Goal: Information Seeking & Learning: Learn about a topic

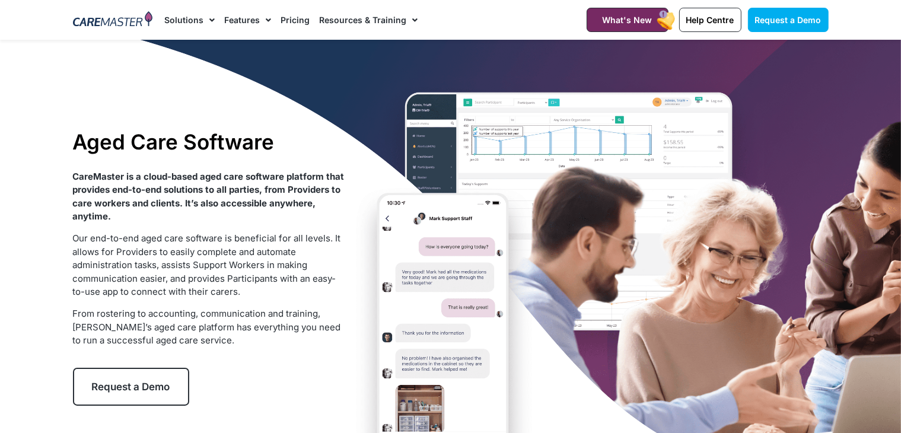
click at [197, 21] on link "Solutions" at bounding box center [189, 20] width 50 height 40
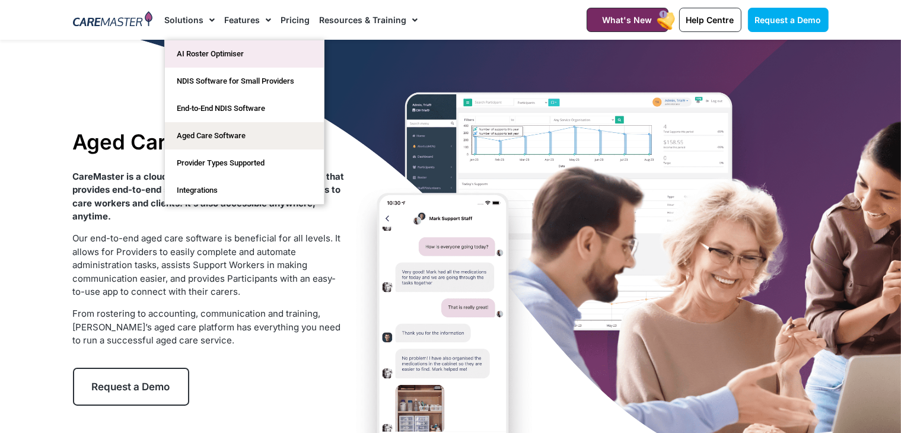
click at [221, 52] on link "AI Roster Optimiser" at bounding box center [244, 53] width 159 height 27
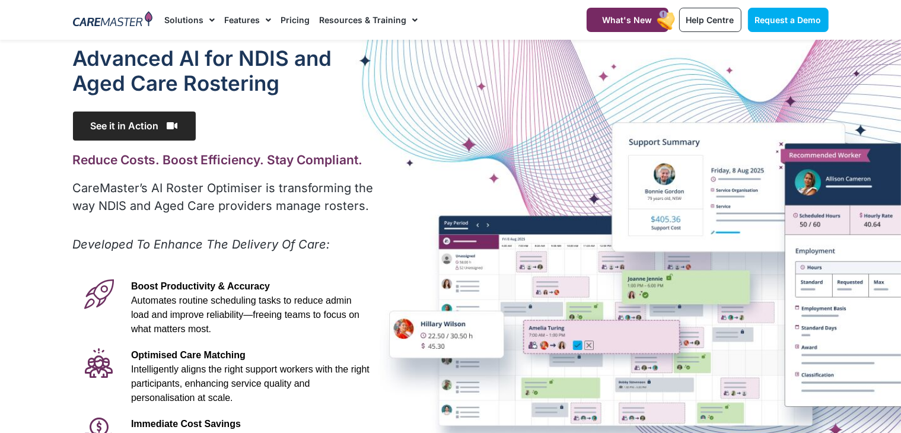
click at [158, 119] on span "See it in Action" at bounding box center [134, 125] width 123 height 29
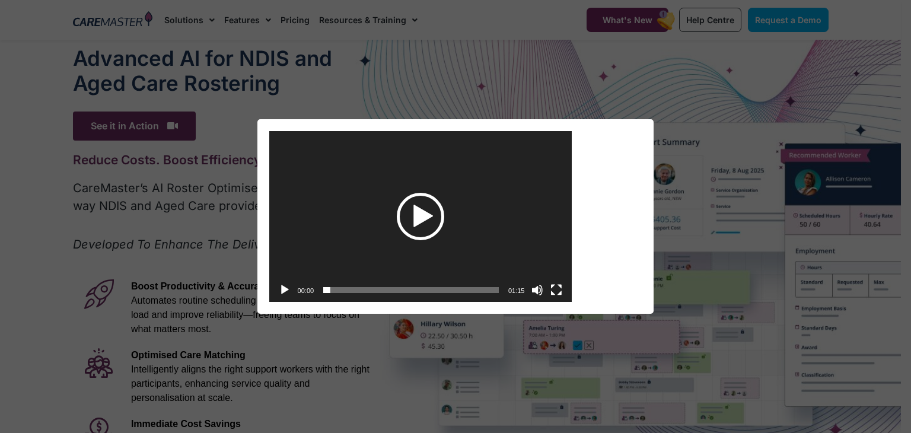
click at [422, 207] on div "Play" at bounding box center [420, 216] width 47 height 47
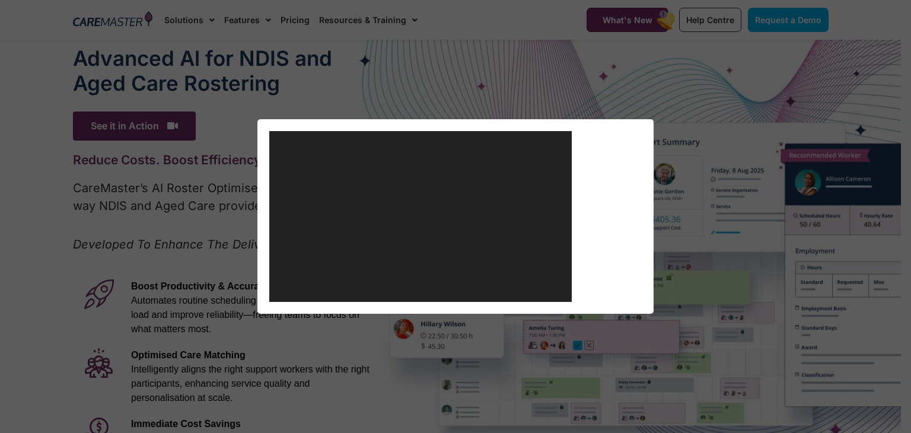
click at [551, 131] on div "https://caremaster.com.au/wp-content/uploads/2025/05/RO_screenshots_D4-web.mp4 …" at bounding box center [420, 131] width 303 height 0
click at [551, 286] on button "Fullscreen" at bounding box center [556, 290] width 12 height 12
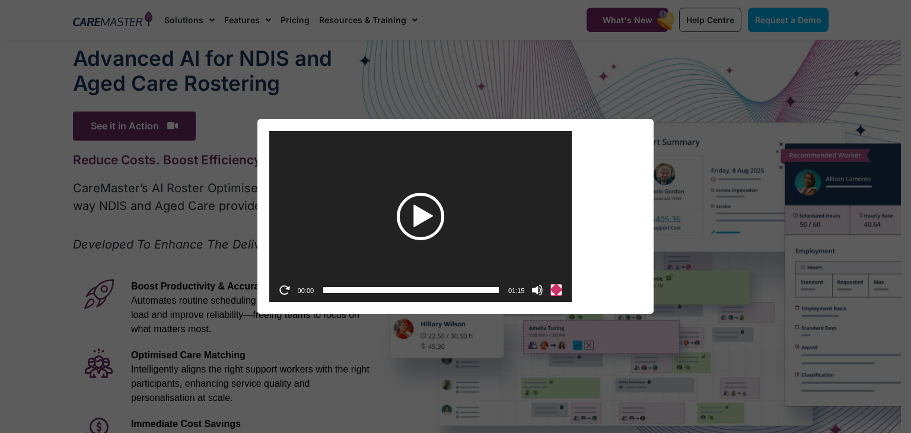
drag, startPoint x: 559, startPoint y: 292, endPoint x: 559, endPoint y: 344, distance: 51.6
click at [559, 292] on button "Fullscreen" at bounding box center [556, 290] width 12 height 12
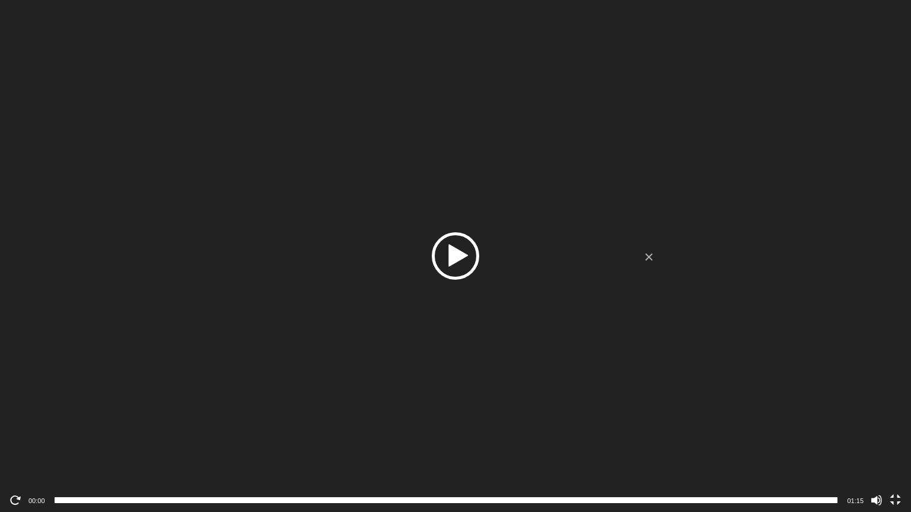
click at [459, 266] on div "Play" at bounding box center [455, 255] width 47 height 47
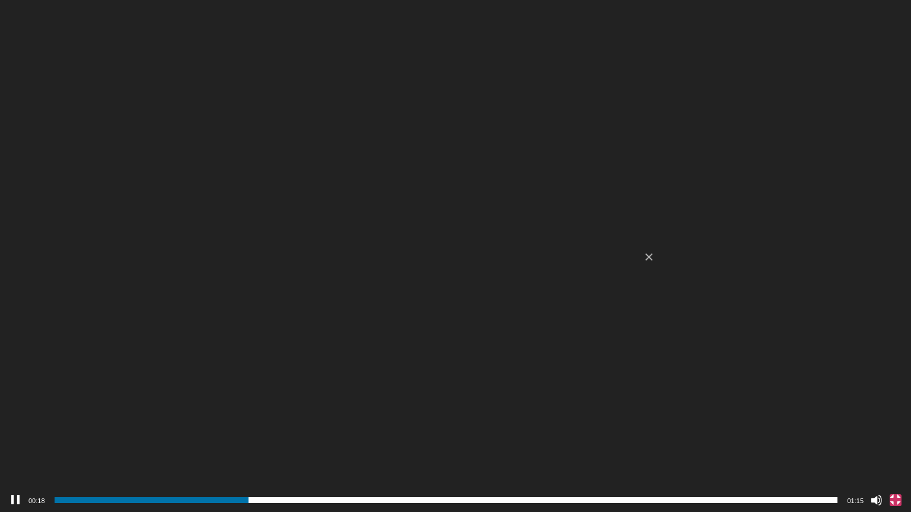
click at [895, 432] on button "Fullscreen" at bounding box center [896, 501] width 12 height 12
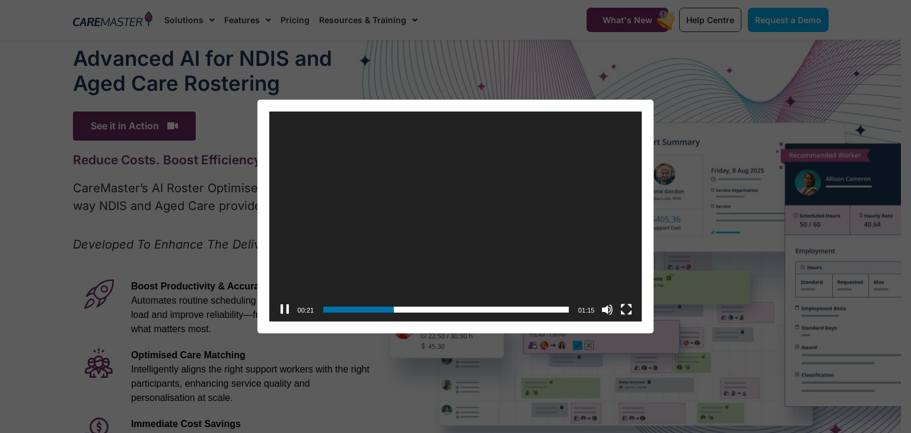
drag, startPoint x: 437, startPoint y: 143, endPoint x: 116, endPoint y: 236, distance: 334.1
click at [116, 236] on div "Video Player https://caremaster.com.au/wp-content/uploads/2025/05/RO_screenshot…" at bounding box center [455, 217] width 901 height 234
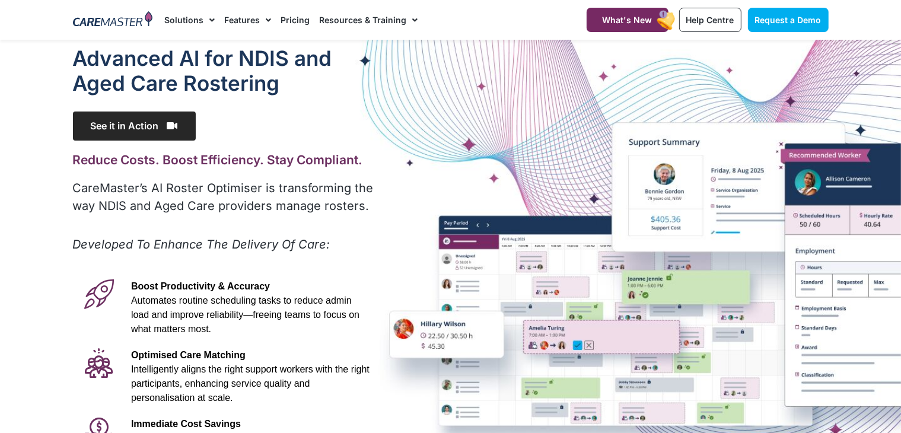
drag, startPoint x: 132, startPoint y: 126, endPoint x: 201, endPoint y: 231, distance: 125.8
click at [110, 337] on div at bounding box center [99, 307] width 52 height 69
